Goal: Task Accomplishment & Management: Manage account settings

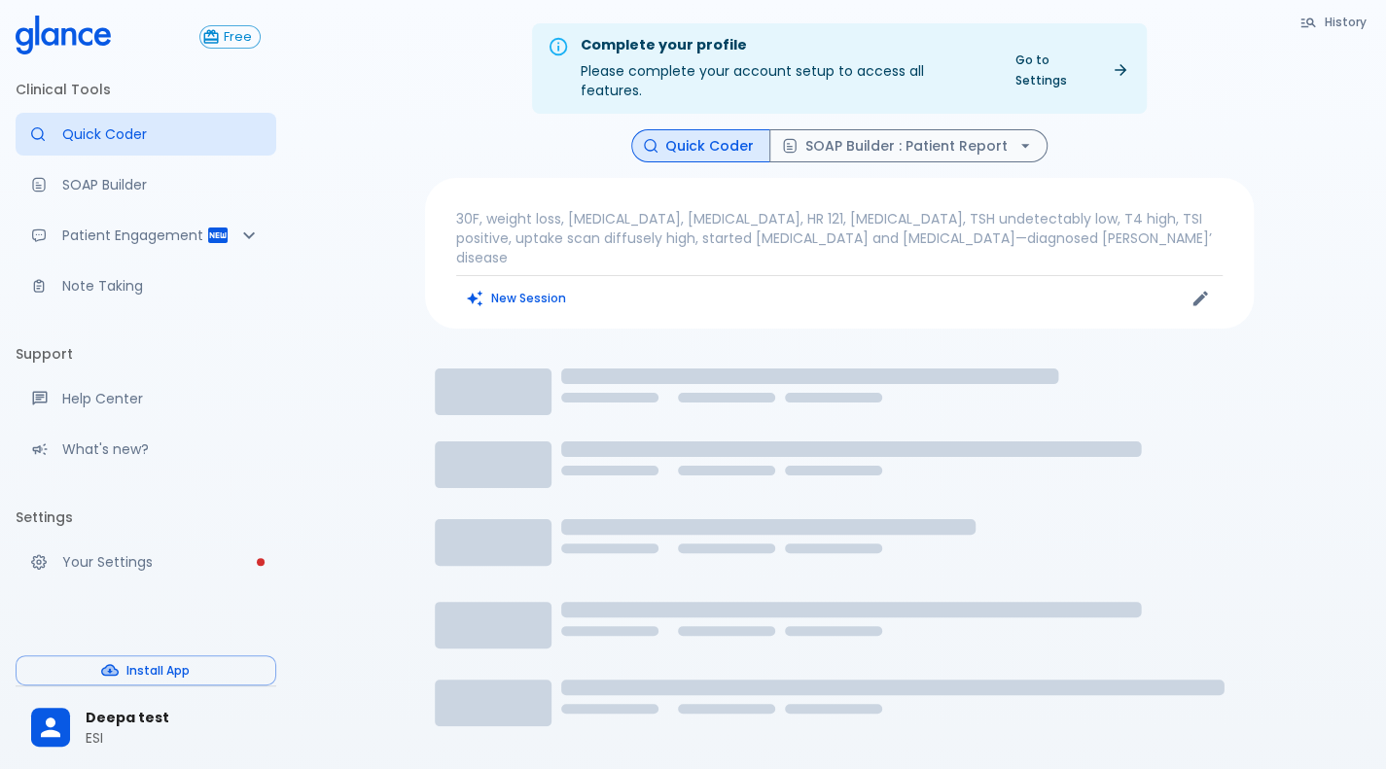
click at [78, 760] on div "Deepa test ESI" at bounding box center [146, 727] width 261 height 67
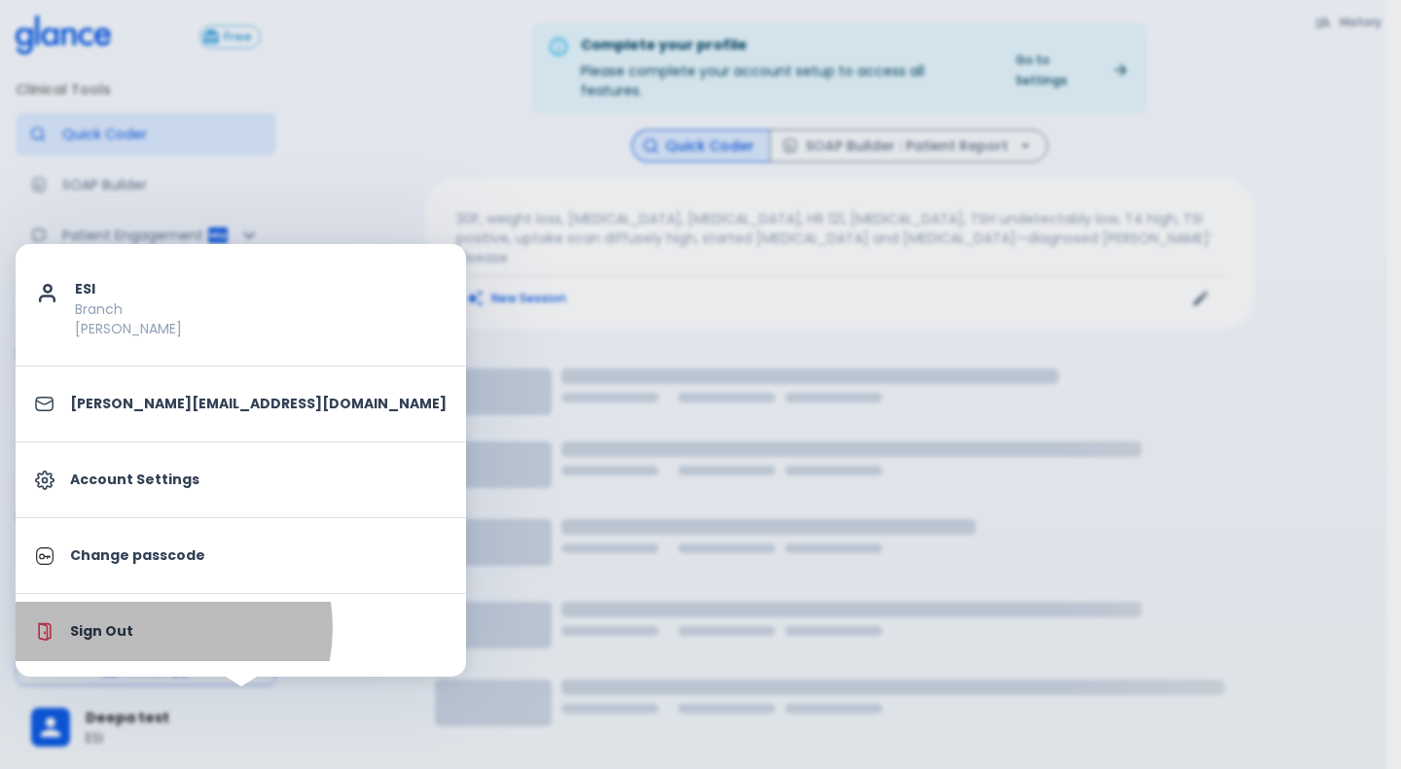
click at [158, 627] on p "Sign Out" at bounding box center [258, 631] width 376 height 20
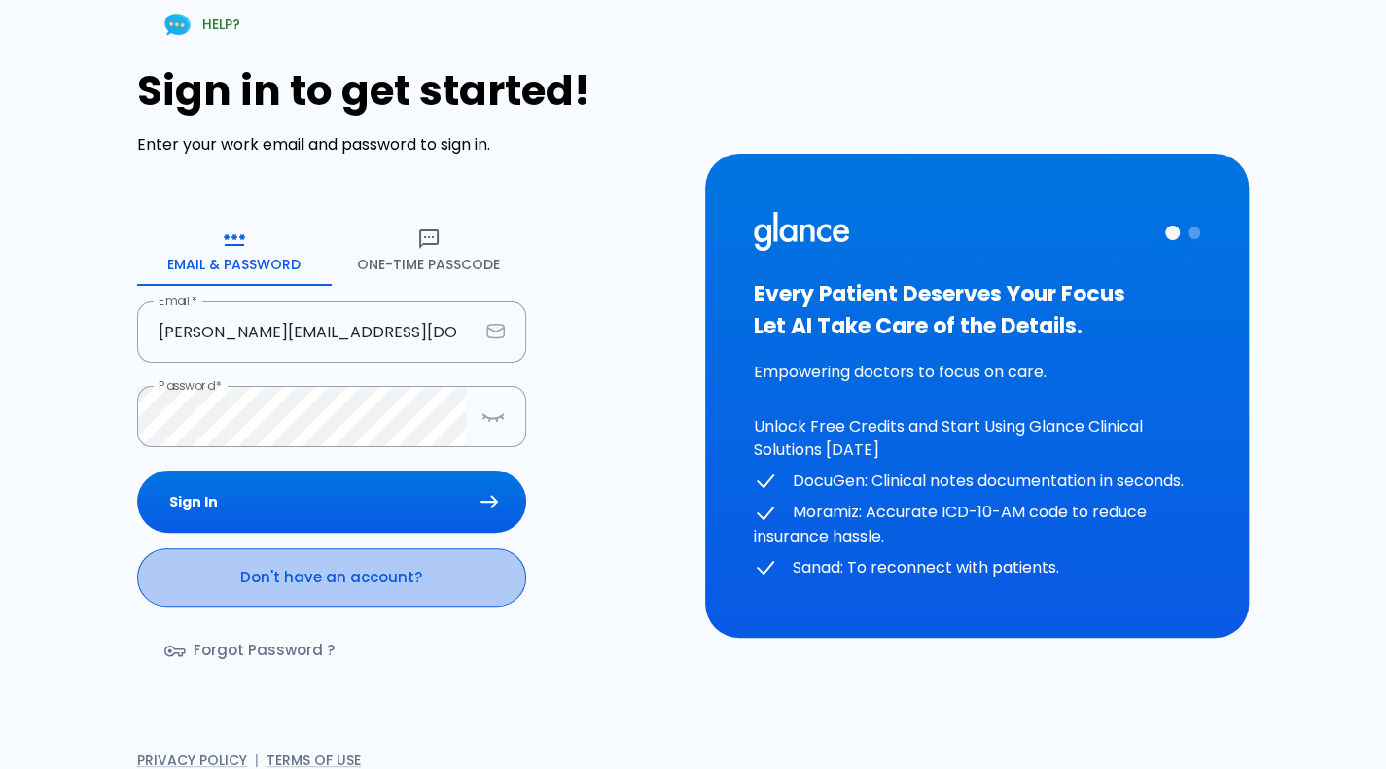
click at [305, 596] on link "Don't have an account?" at bounding box center [331, 578] width 389 height 58
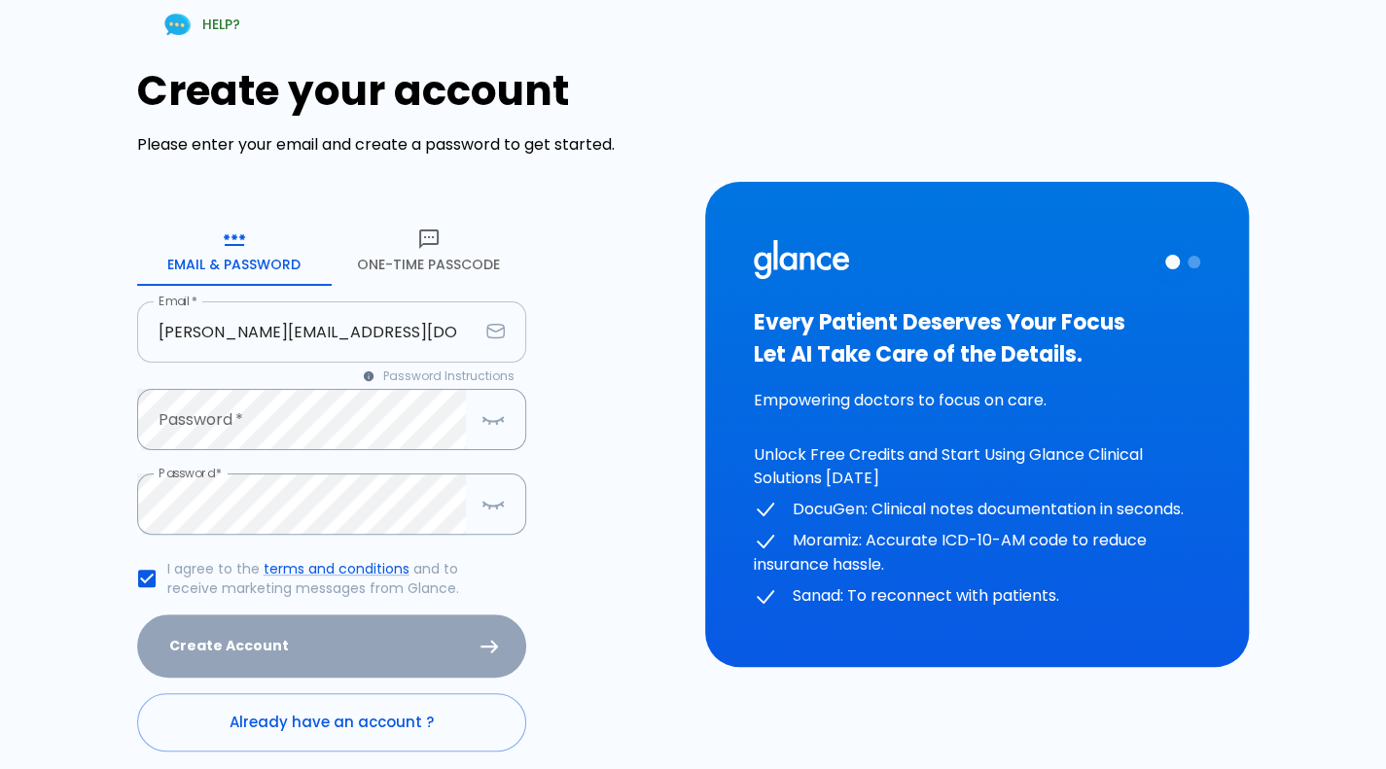
click at [317, 334] on input "[PERSON_NAME][EMAIL_ADDRESS][DOMAIN_NAME]" at bounding box center [307, 332] width 341 height 61
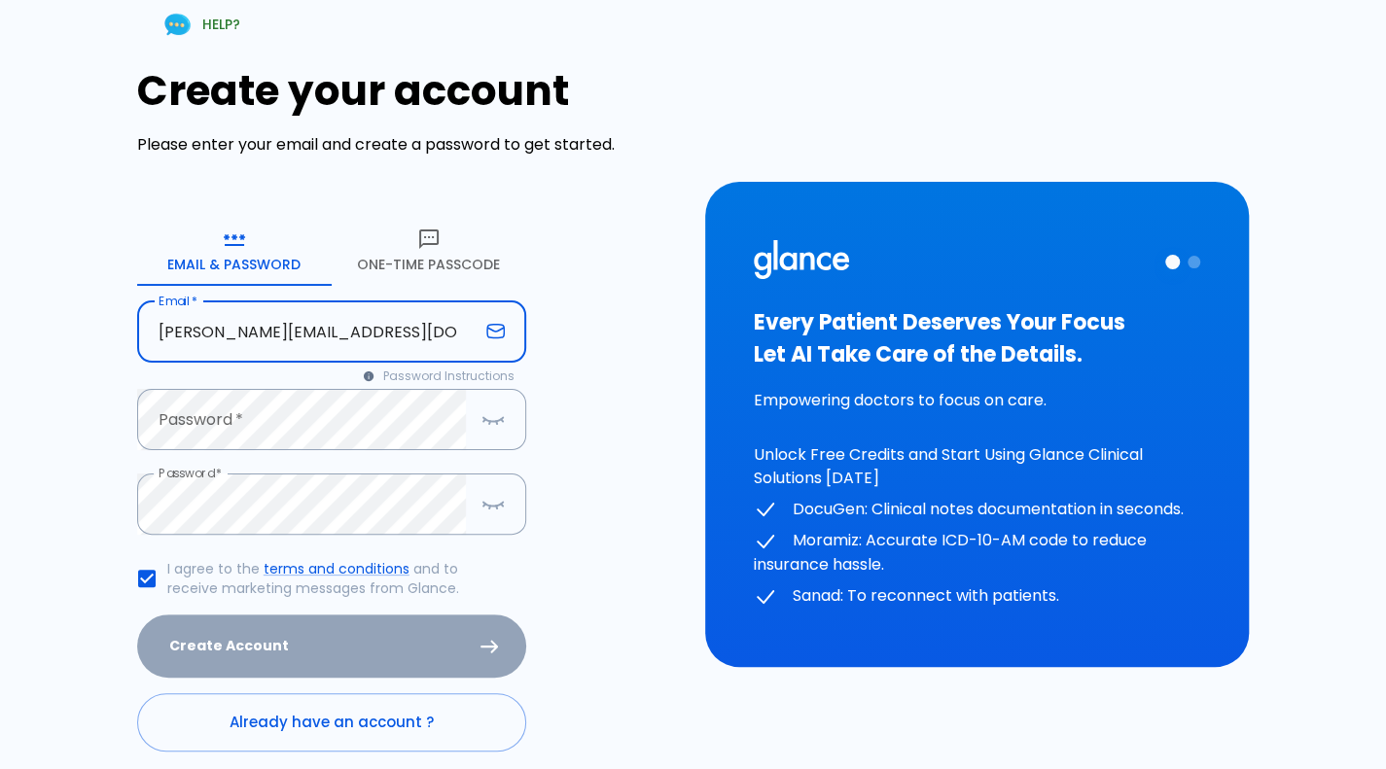
type input "[PERSON_NAME][EMAIL_ADDRESS][DOMAIN_NAME]"
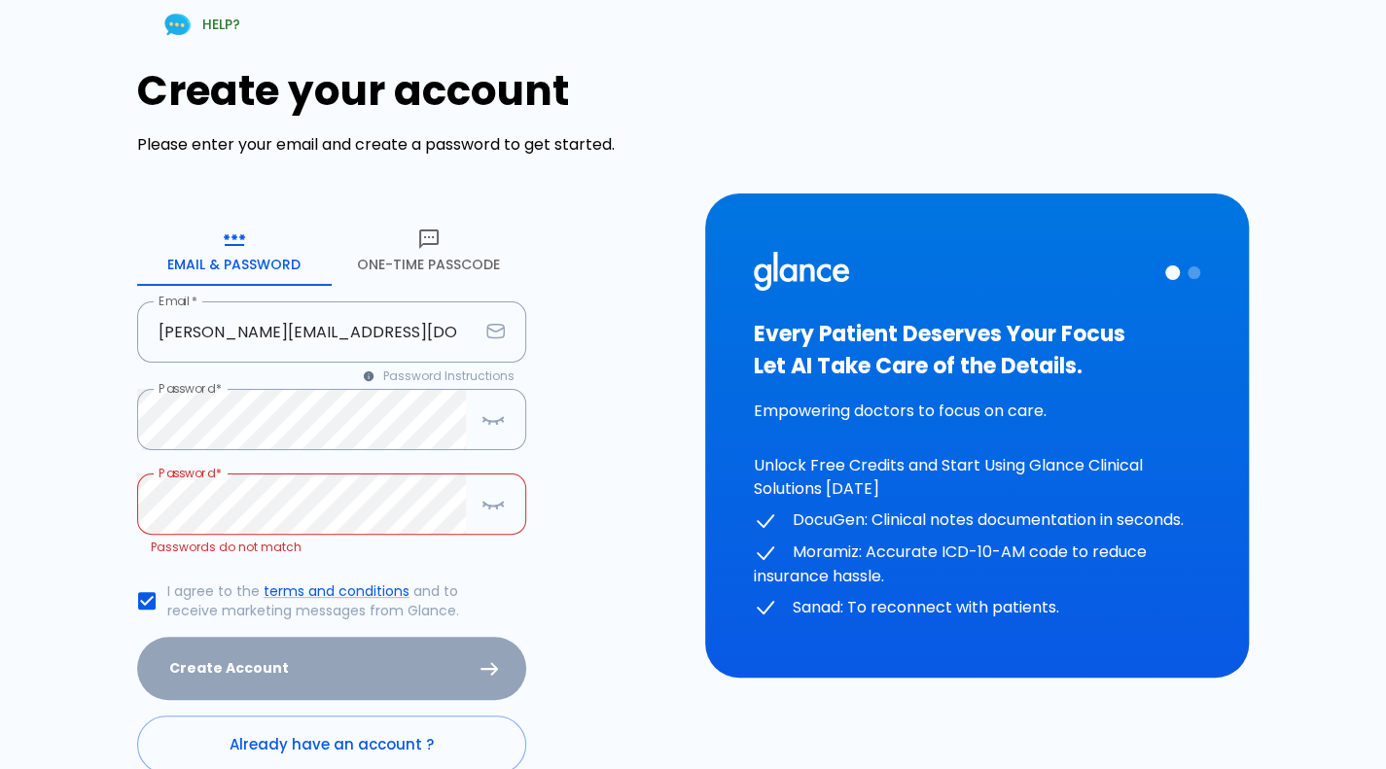
drag, startPoint x: 342, startPoint y: 562, endPoint x: 380, endPoint y: 550, distance: 40.0
click at [342, 562] on form "Email & Password [SECURITY_DATA] Passcode Email   * [PERSON_NAME][EMAIL_ADDRESS…" at bounding box center [331, 495] width 389 height 559
click at [479, 517] on button "button" at bounding box center [493, 504] width 39 height 40
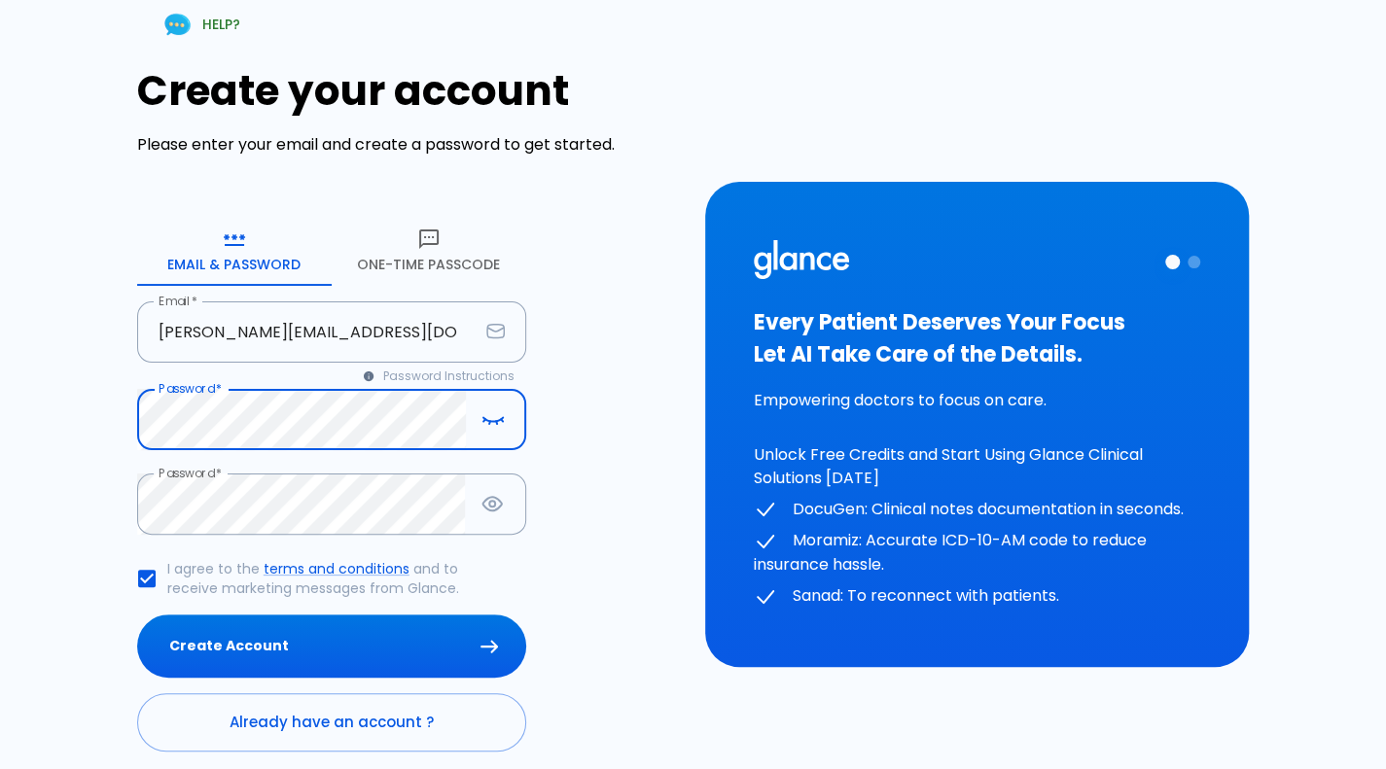
click at [137, 615] on button "Create Account" at bounding box center [331, 646] width 389 height 63
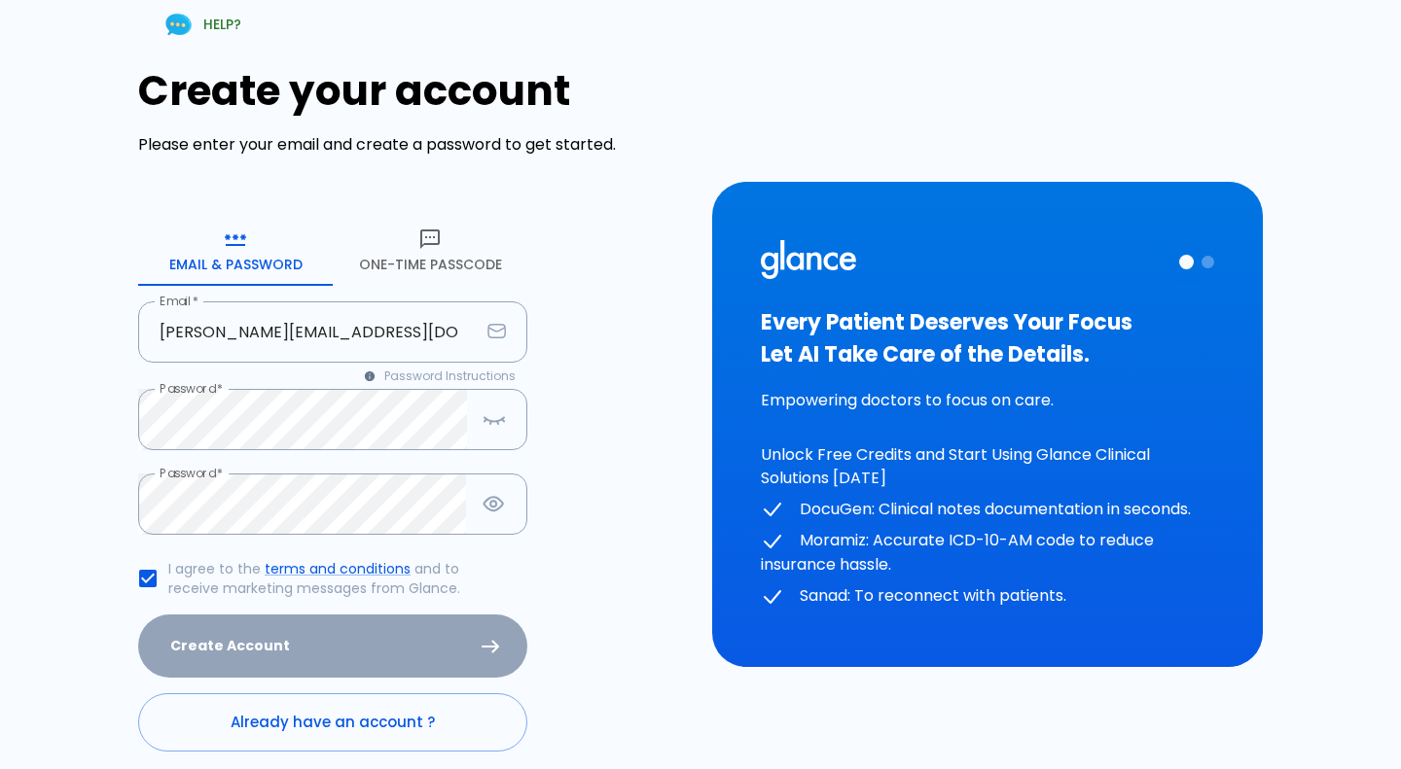
click at [1198, 63] on div "HELP? Create your account Please enter your email and create a password to get …" at bounding box center [688, 413] width 1377 height 872
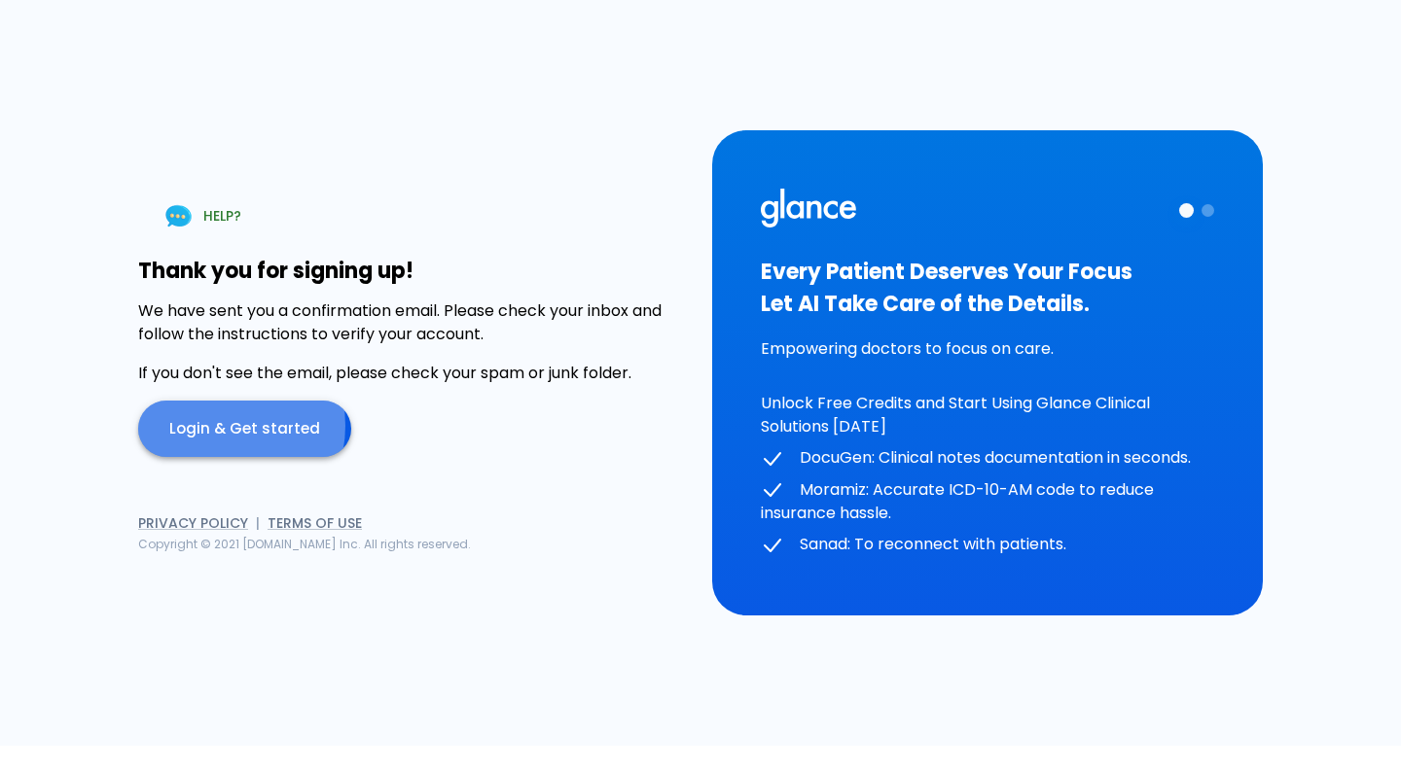
click at [213, 426] on link "Login & Get started" at bounding box center [244, 429] width 213 height 56
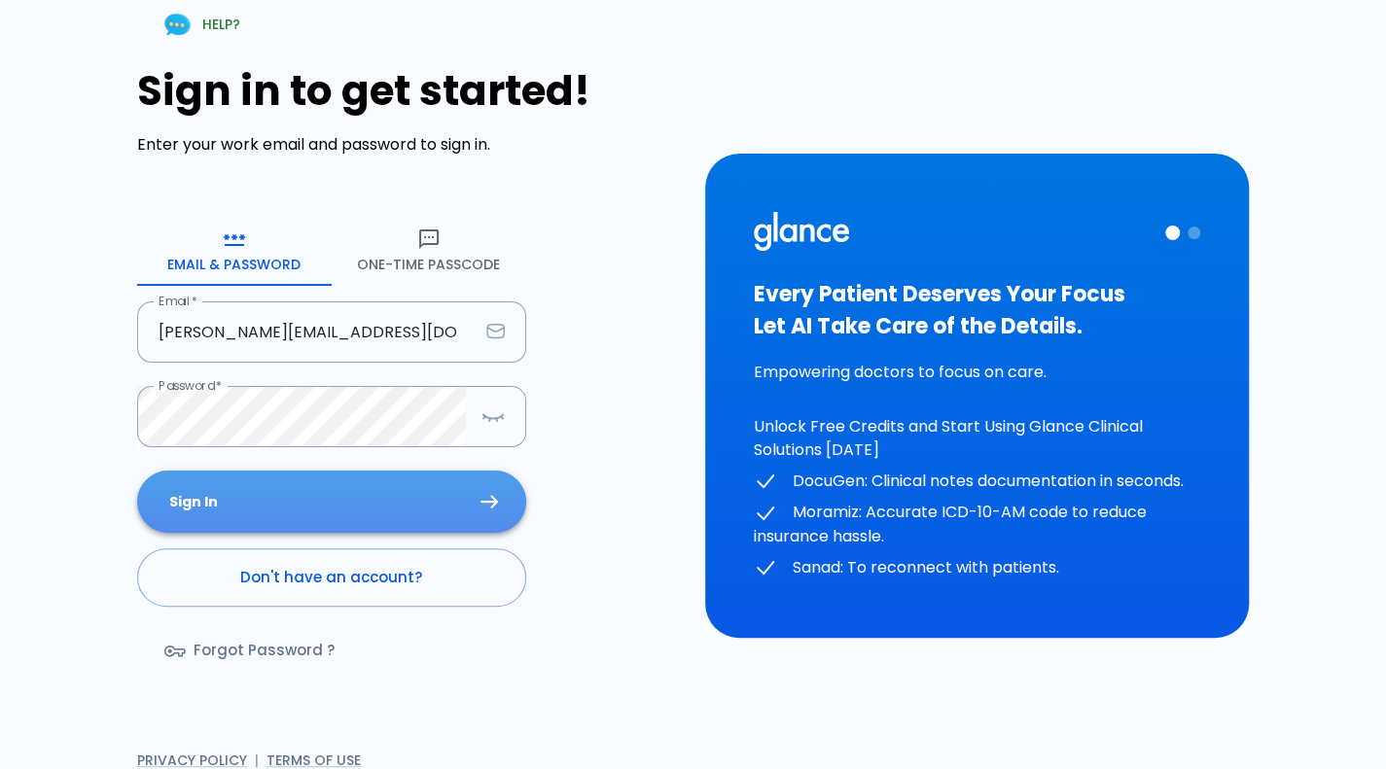
click at [321, 506] on button "Sign In" at bounding box center [331, 502] width 389 height 63
